Goal: Information Seeking & Learning: Check status

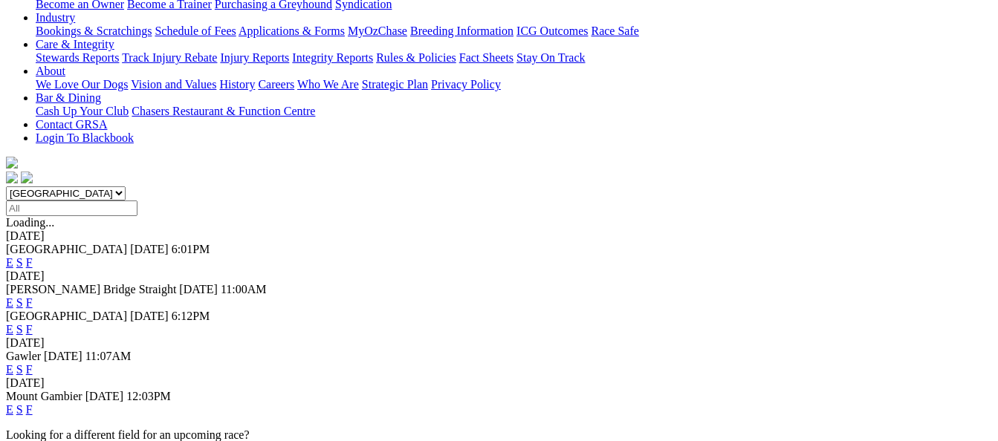
scroll to position [371, 0]
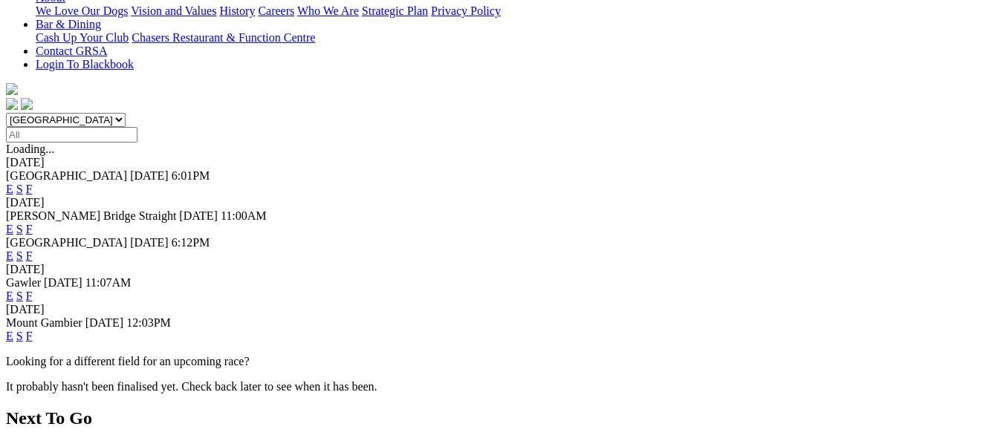
click at [33, 330] on link "F" at bounding box center [29, 336] width 7 height 13
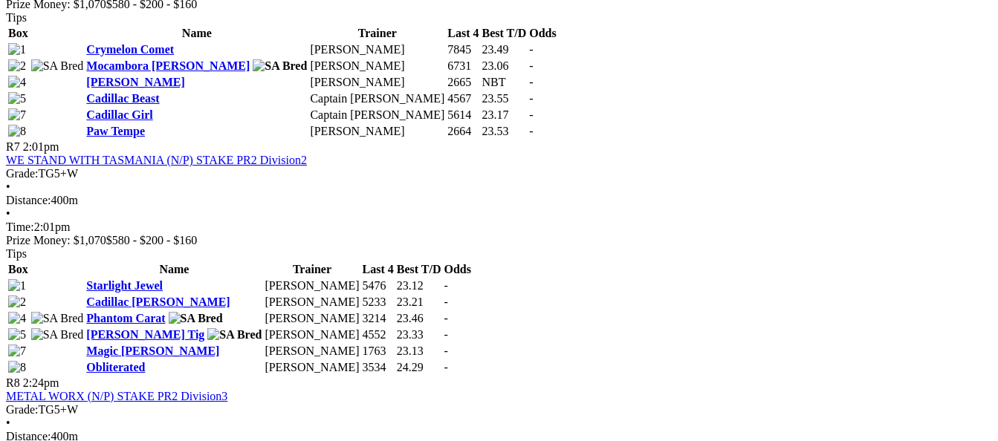
scroll to position [2154, 0]
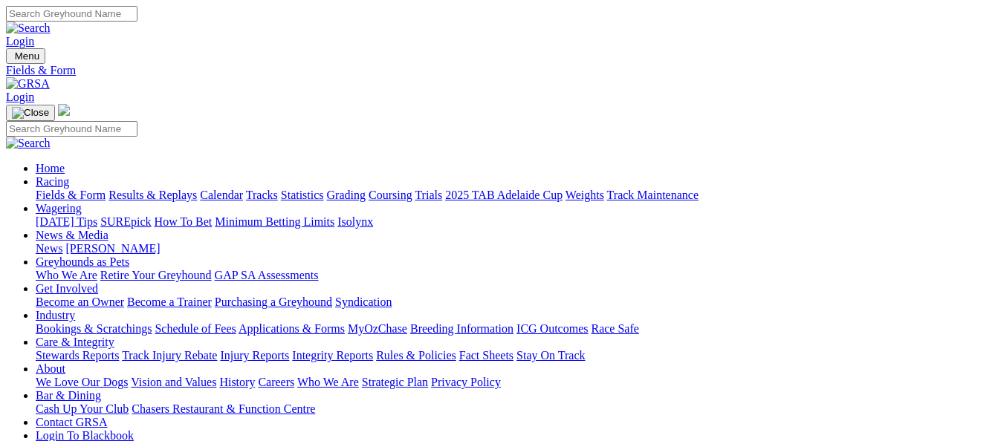
click at [160, 189] on link "Results & Replays" at bounding box center [152, 195] width 88 height 13
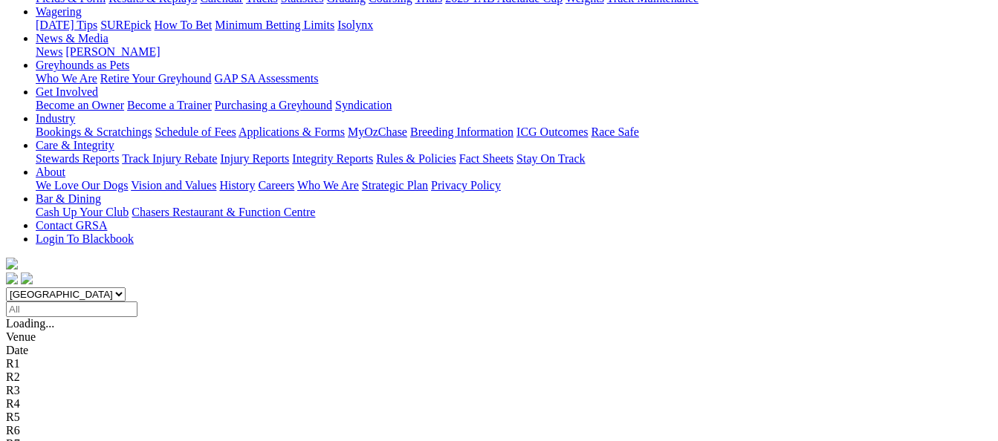
scroll to position [223, 0]
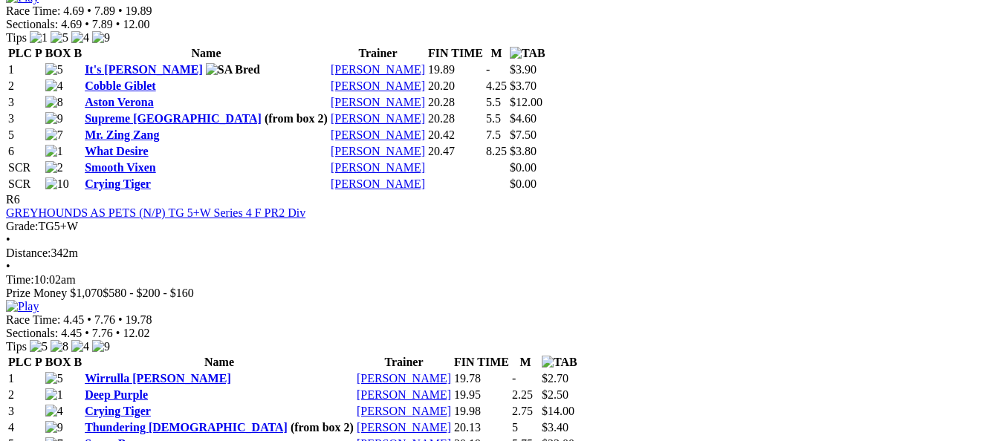
scroll to position [2228, 0]
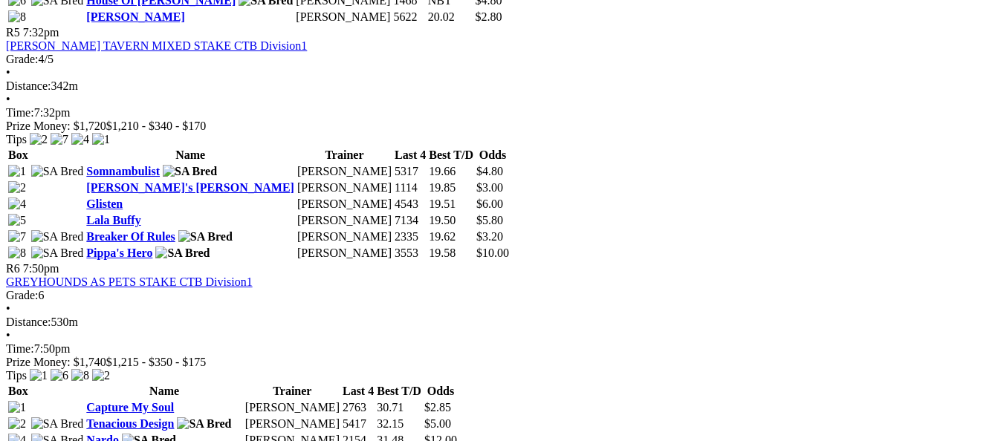
scroll to position [1708, 0]
